Goal: Task Accomplishment & Management: Manage account settings

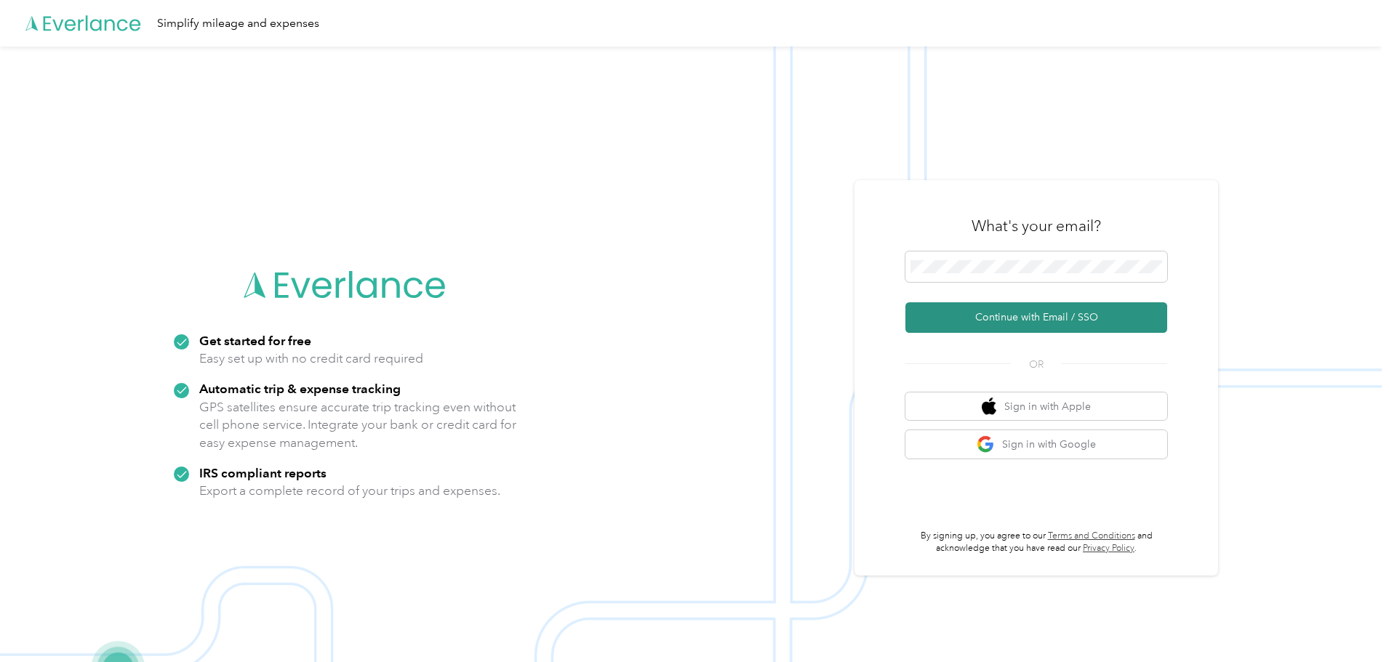
click at [1050, 316] on button "Continue with Email / SSO" at bounding box center [1036, 317] width 262 height 31
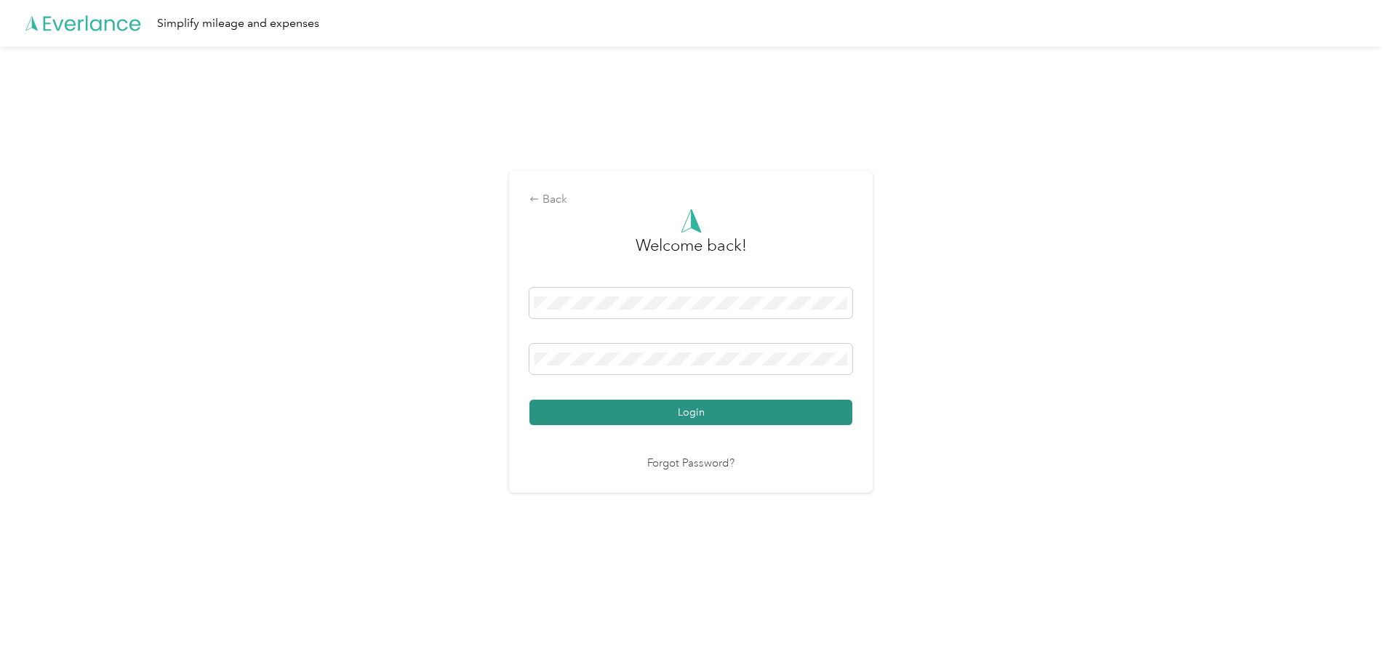
click at [717, 423] on div "Welcome back! Login Forgot Password?" at bounding box center [690, 341] width 323 height 264
click at [723, 417] on button "Login" at bounding box center [690, 412] width 323 height 25
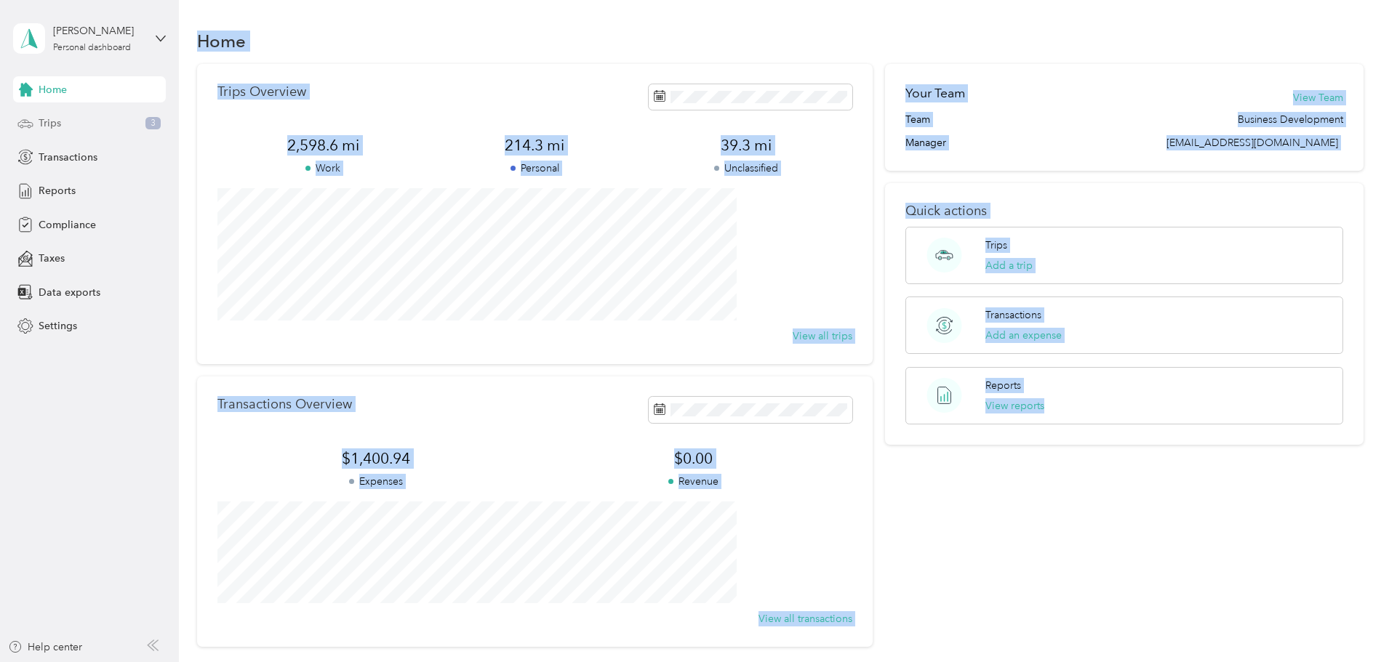
click at [111, 114] on div "Trips 3" at bounding box center [89, 124] width 153 height 26
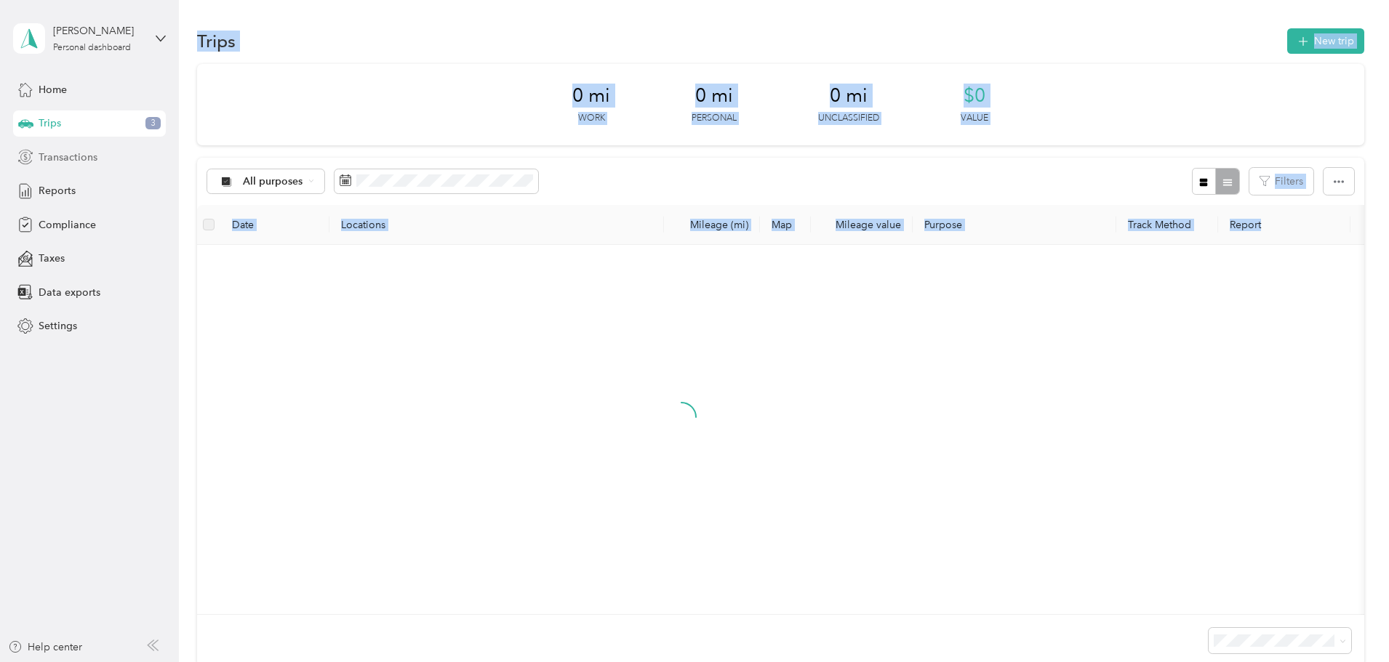
click at [106, 150] on div "Transactions" at bounding box center [89, 157] width 153 height 26
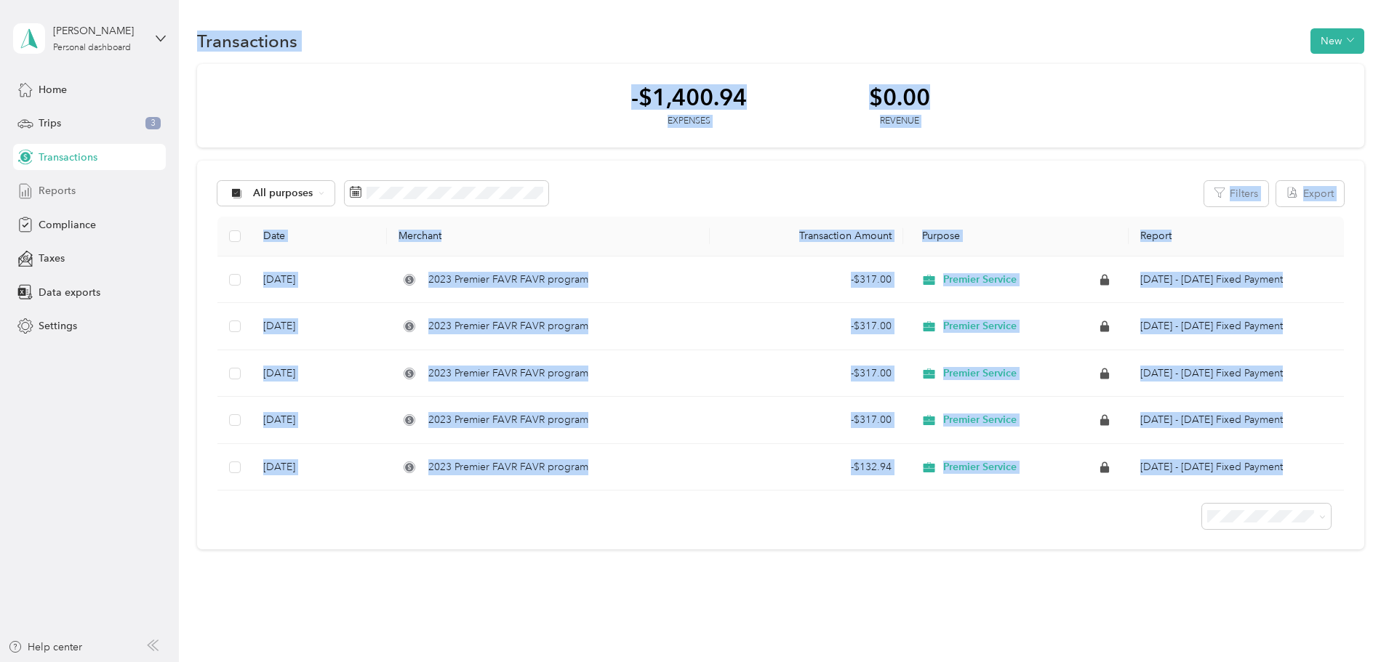
click at [105, 196] on div "Reports" at bounding box center [89, 191] width 153 height 26
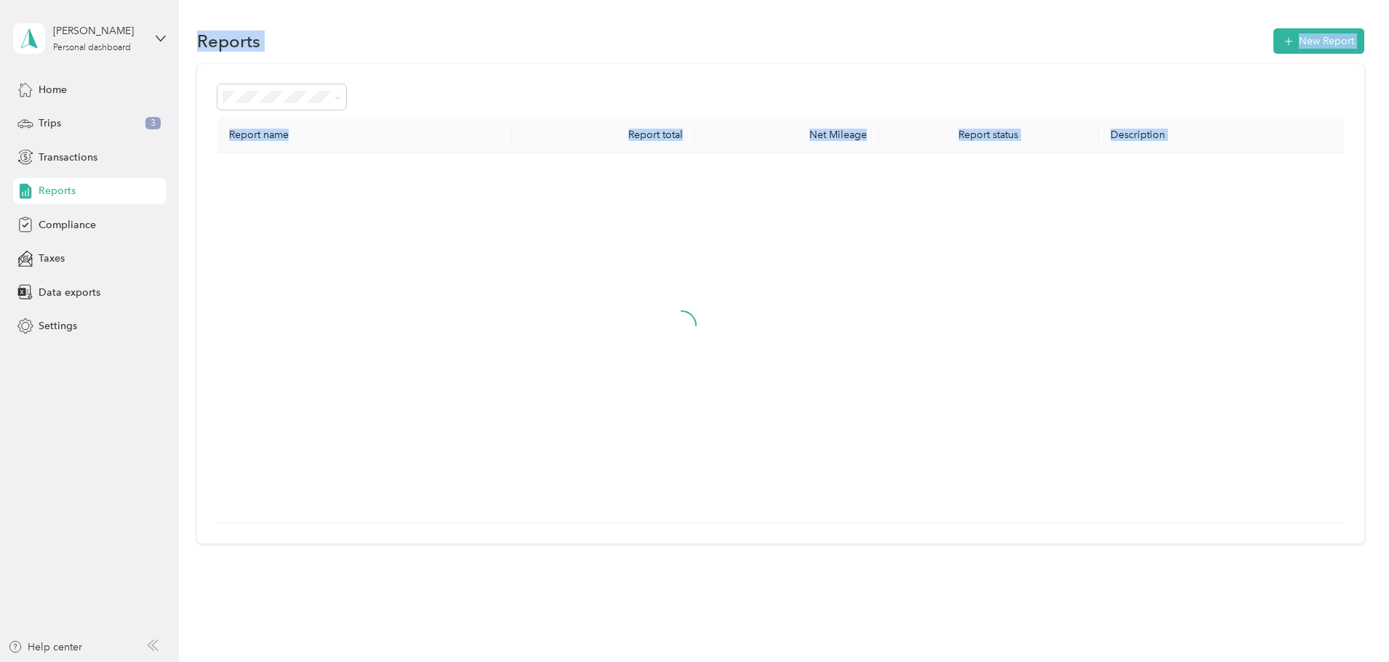
click at [590, 30] on div "Reports New Report" at bounding box center [780, 40] width 1167 height 31
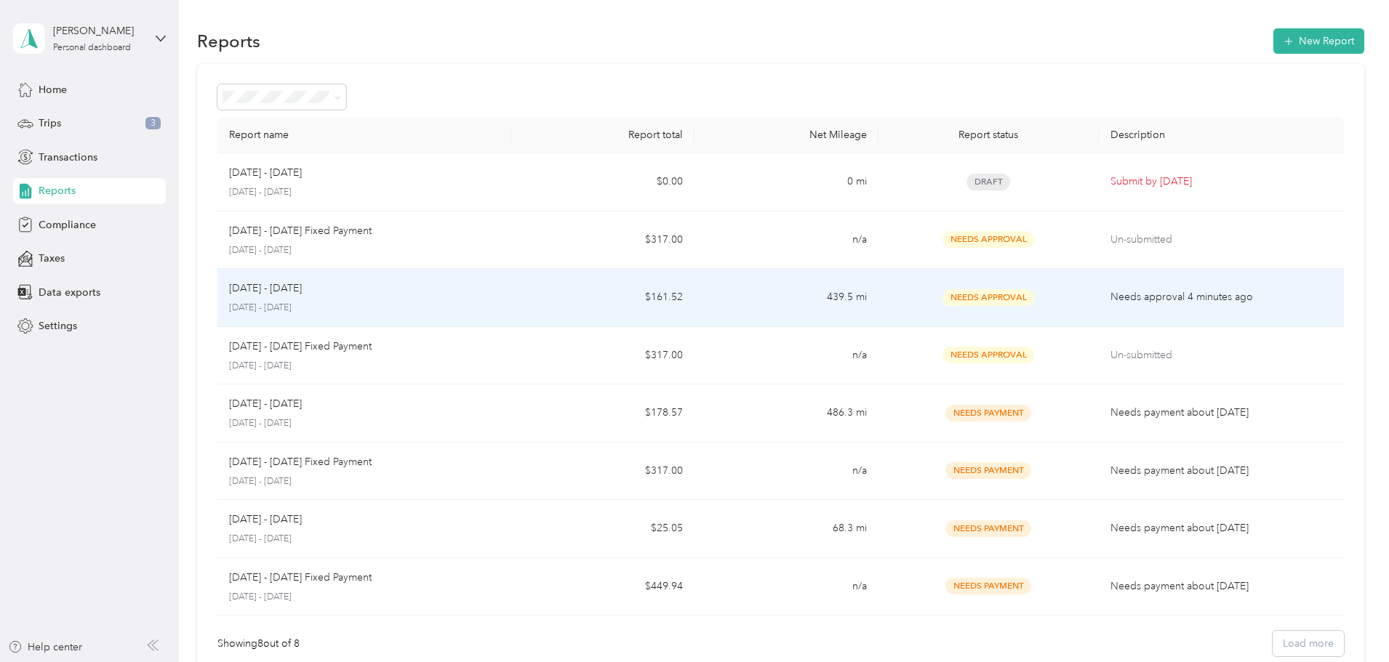
click at [511, 278] on td "[DATE] - [DATE] [DATE] - [DATE]" at bounding box center [364, 298] width 294 height 58
